Goal: Find contact information: Find contact information

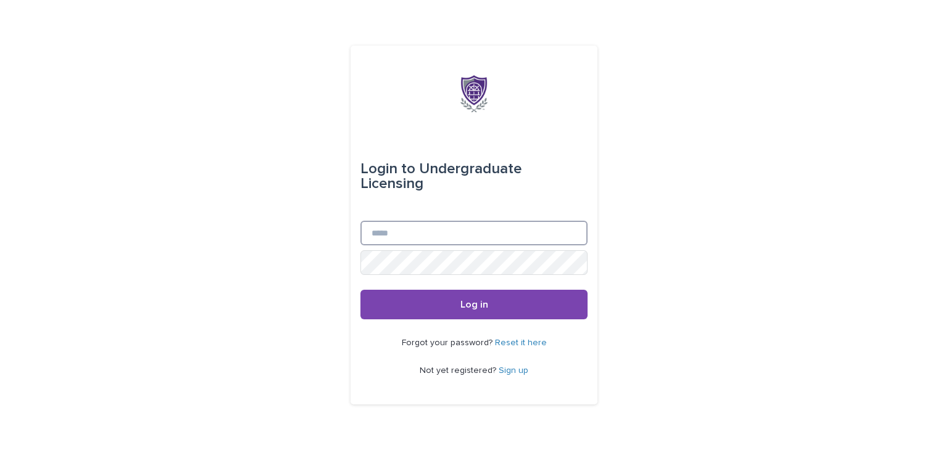
click at [421, 221] on input "Email" at bounding box center [473, 233] width 227 height 25
type input "**********"
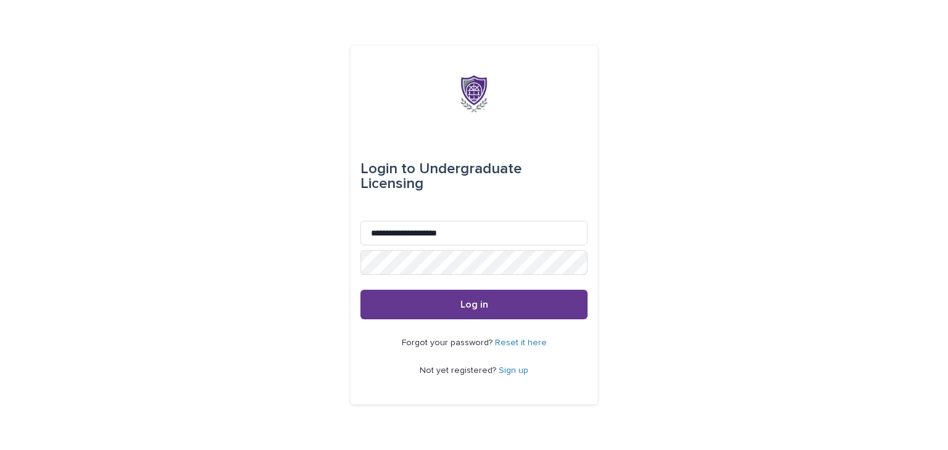
click at [464, 300] on span "Log in" at bounding box center [474, 305] width 28 height 10
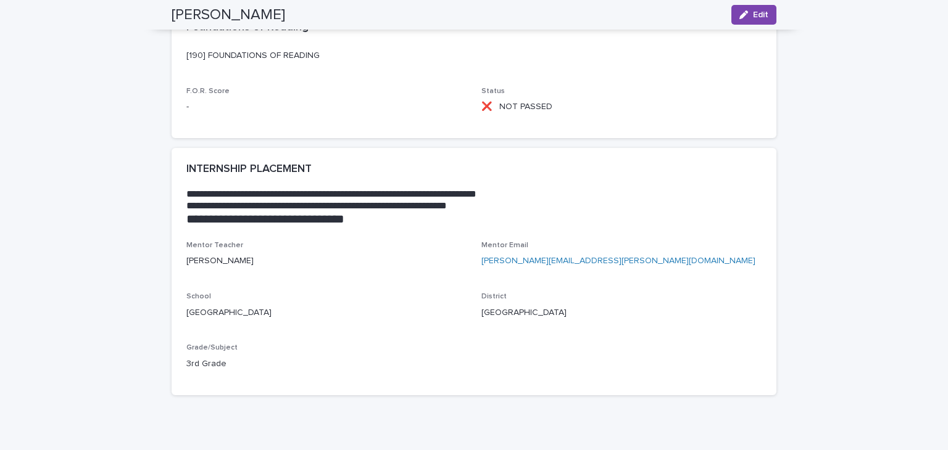
scroll to position [1636, 0]
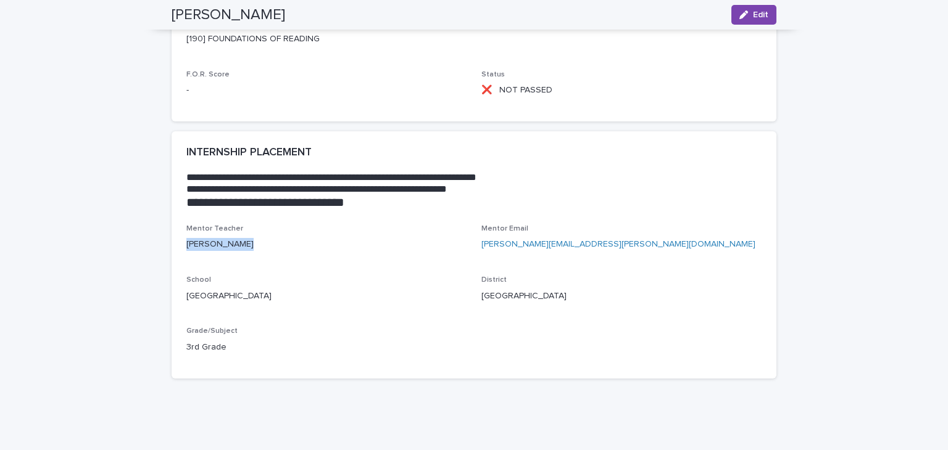
drag, startPoint x: 239, startPoint y: 241, endPoint x: 180, endPoint y: 245, distance: 59.4
click at [180, 245] on div "Mentor Teacher Barber, Mindy Mentor Email mindy.barber@viloniaschools.org Schoo…" at bounding box center [474, 302] width 605 height 154
copy p "Barber, Mindy"
click at [244, 302] on p "Vilonia Primary School" at bounding box center [326, 296] width 280 height 13
drag, startPoint x: 469, startPoint y: 246, endPoint x: 611, endPoint y: 260, distance: 142.6
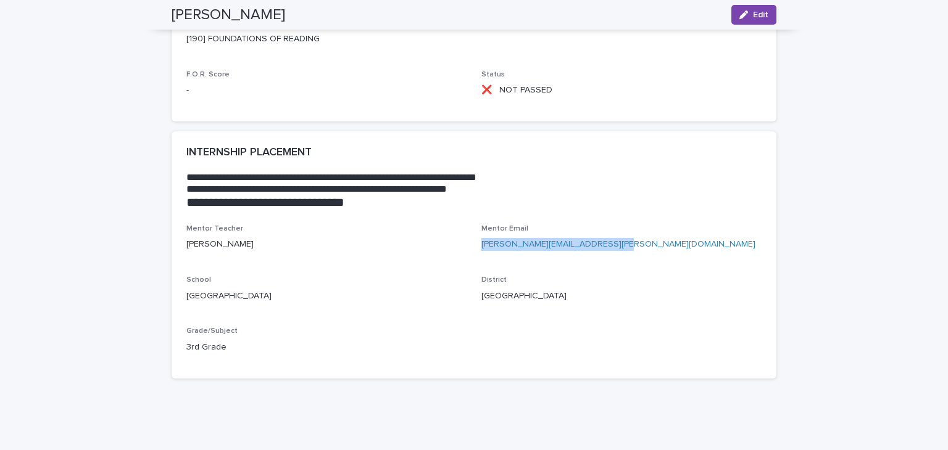
click at [611, 260] on div "Mentor Teacher Barber, Mindy Mentor Email mindy.barber@viloniaschools.org Schoo…" at bounding box center [473, 294] width 575 height 139
copy link "mindy.barber@viloniaschools.org"
